Goal: Check status

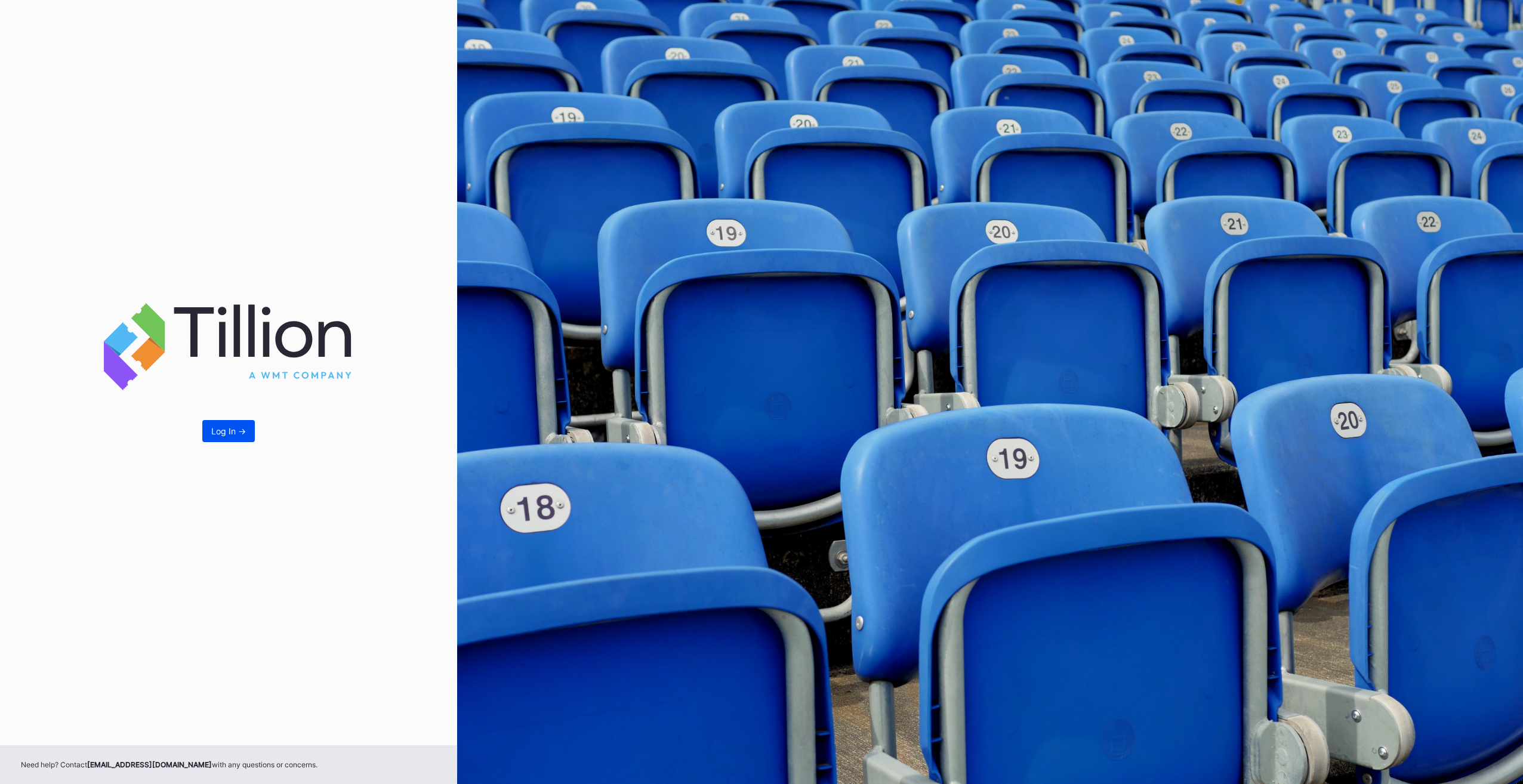
click at [240, 422] on button "Log In ->" at bounding box center [229, 432] width 52 height 22
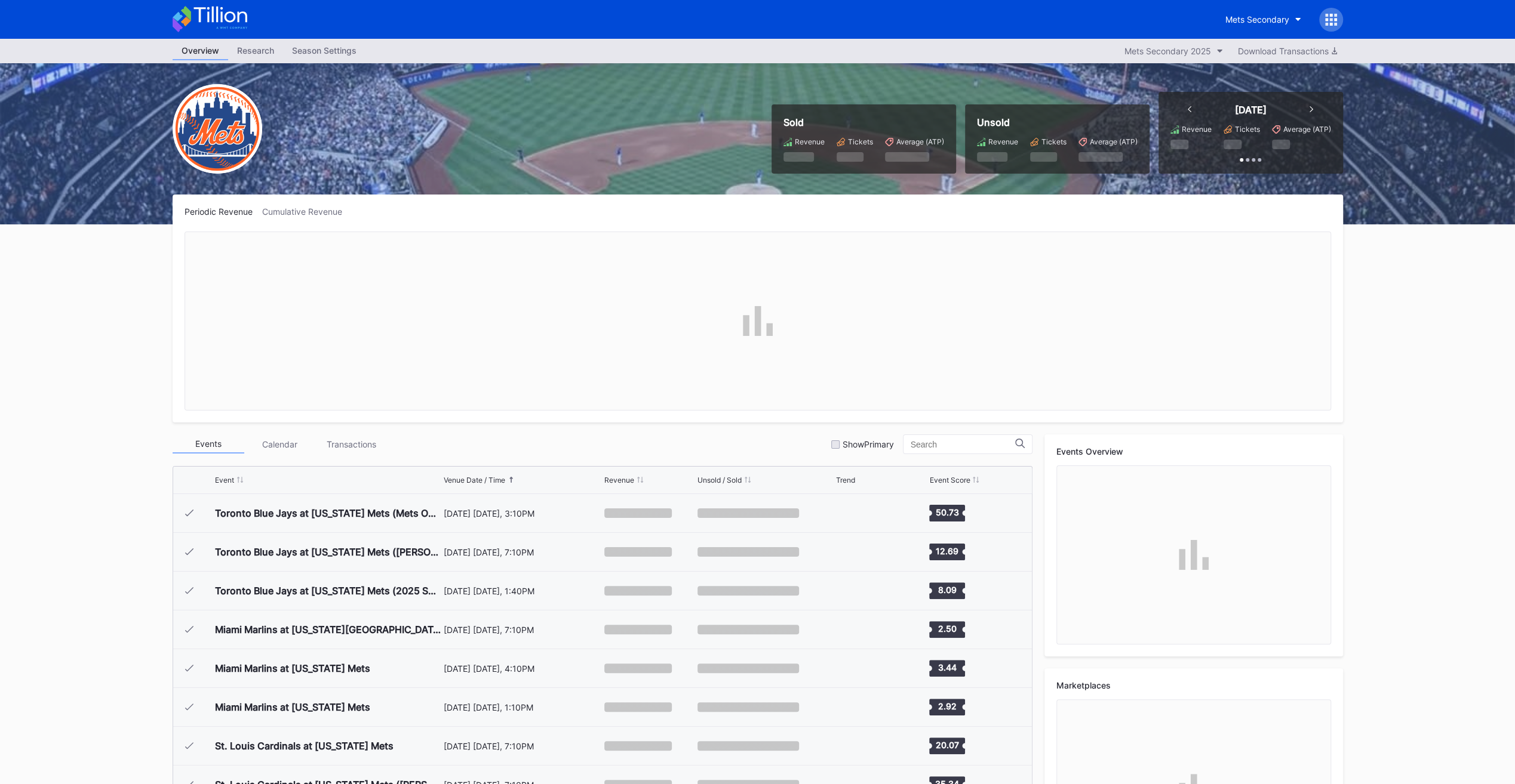
scroll to position [3023, 0]
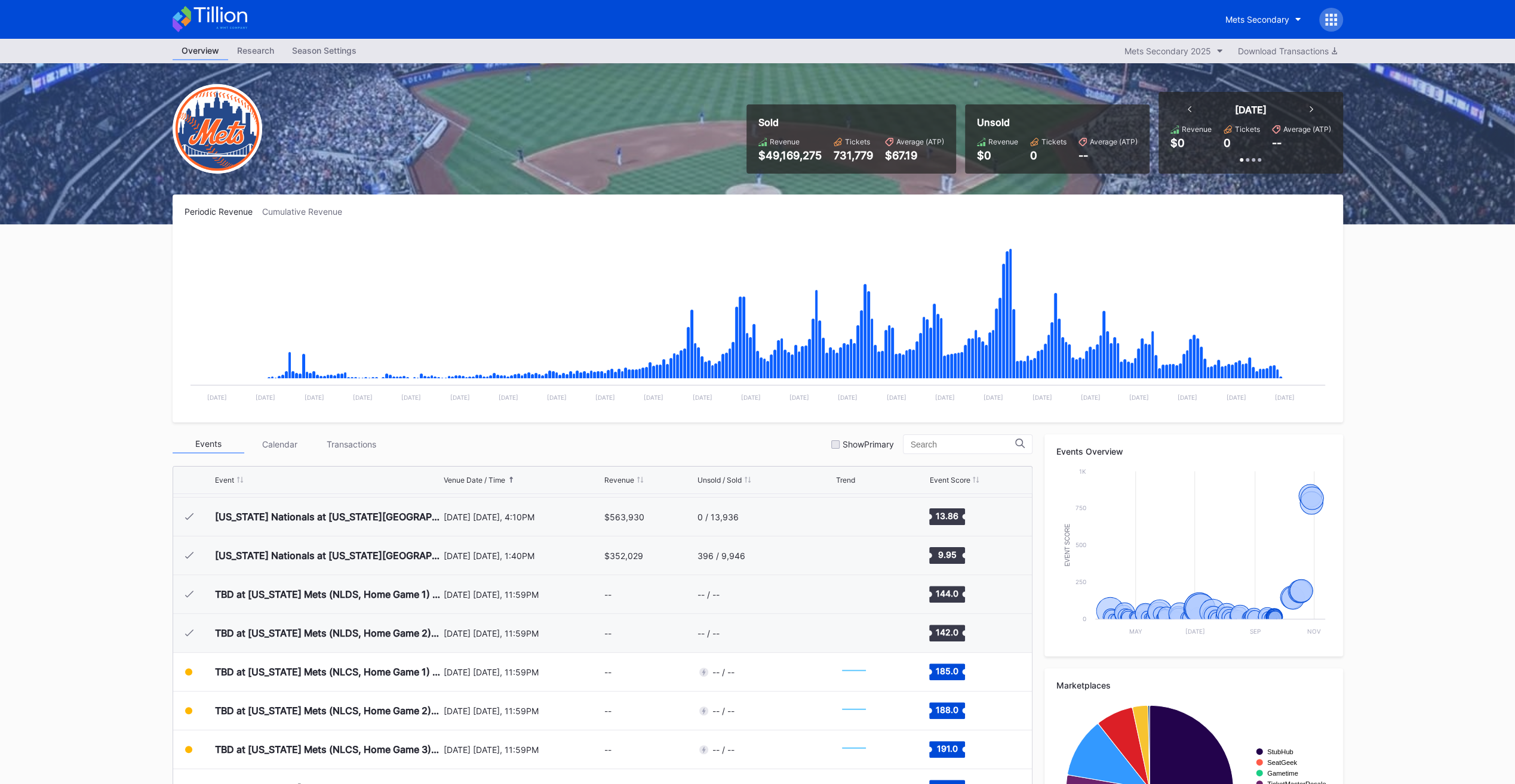
click at [1189, 108] on icon at bounding box center [1189, 109] width 4 height 6
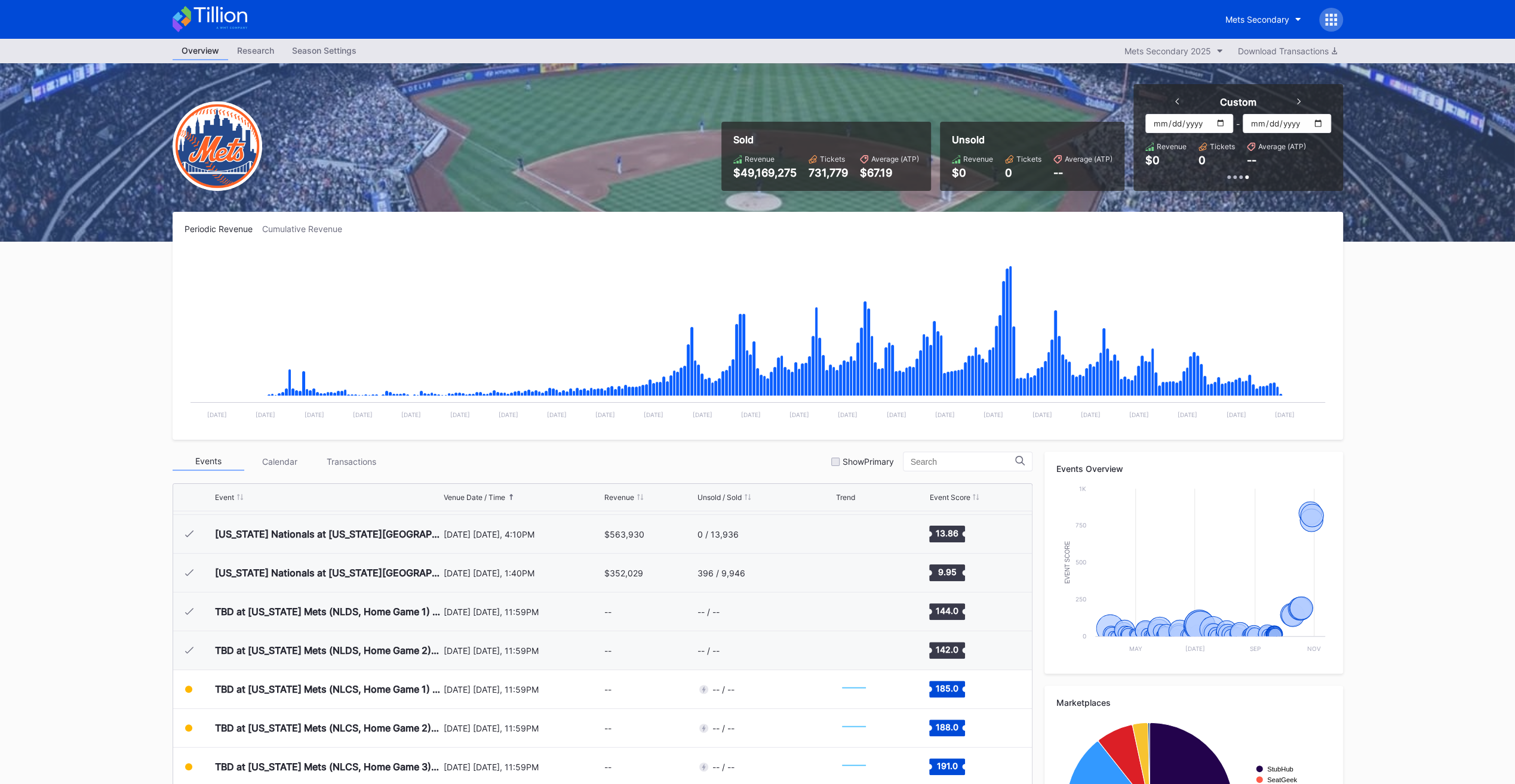
click at [1223, 125] on input "[DATE]" at bounding box center [1189, 124] width 88 height 19
type input "[DATE]"
click at [1313, 121] on input "[DATE]" at bounding box center [1286, 124] width 88 height 19
type input "[DATE]"
